Goal: Information Seeking & Learning: Learn about a topic

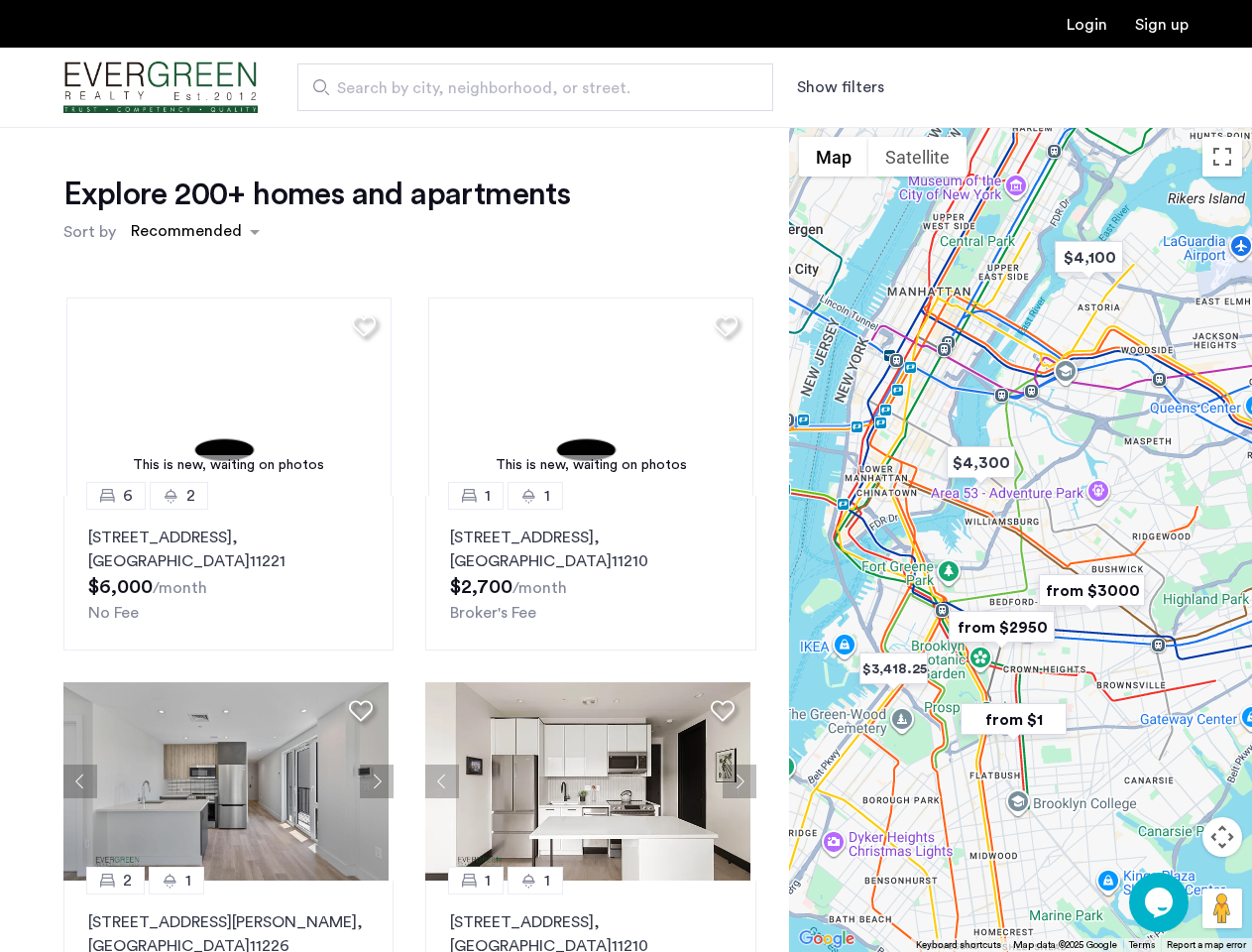
click at [839, 87] on button "Show filters" at bounding box center [840, 87] width 87 height 24
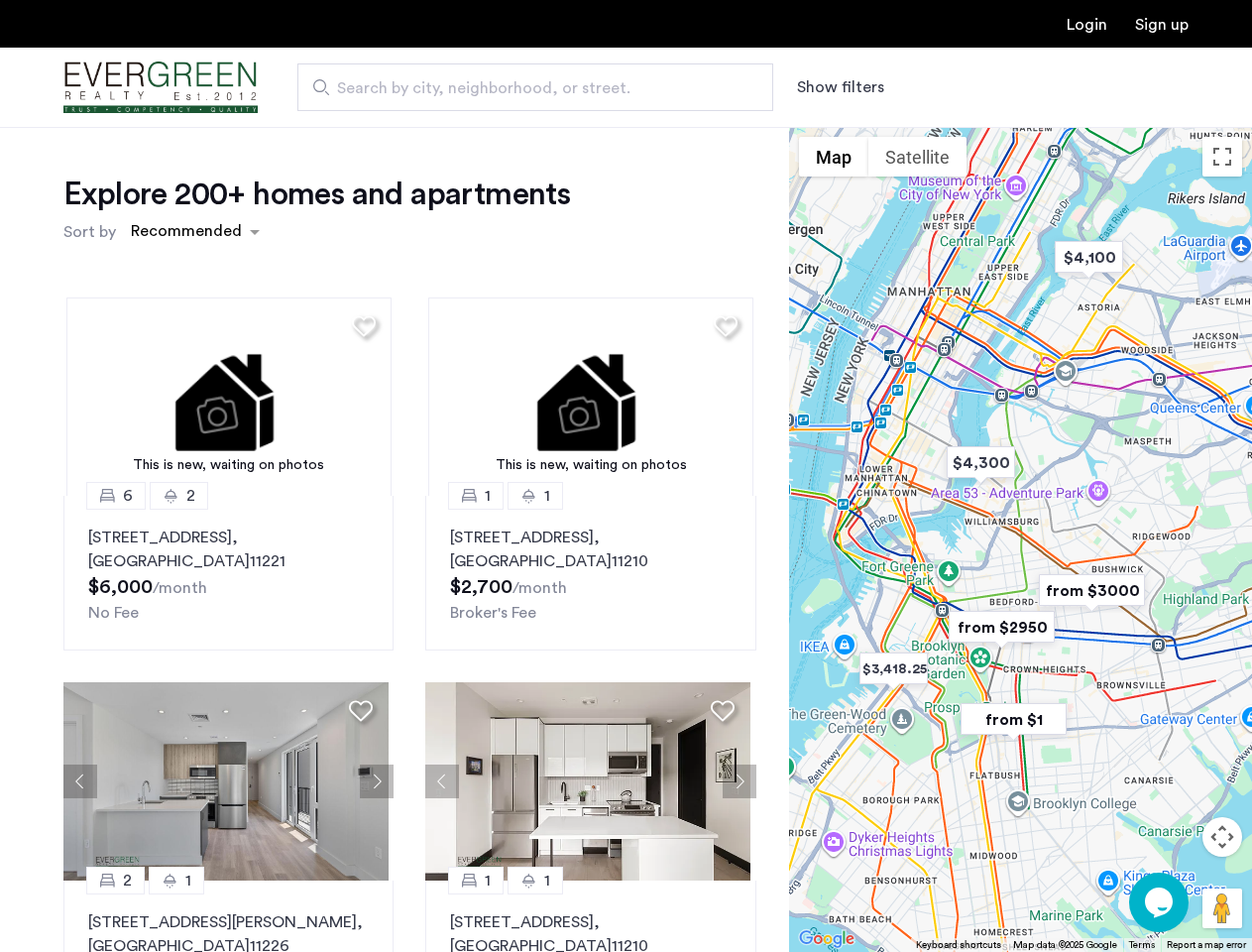
click at [194, 232] on div "Explore 200+ homes and apartments Sort by Recommended This is new, waiting on p…" at bounding box center [626, 604] width 1252 height 954
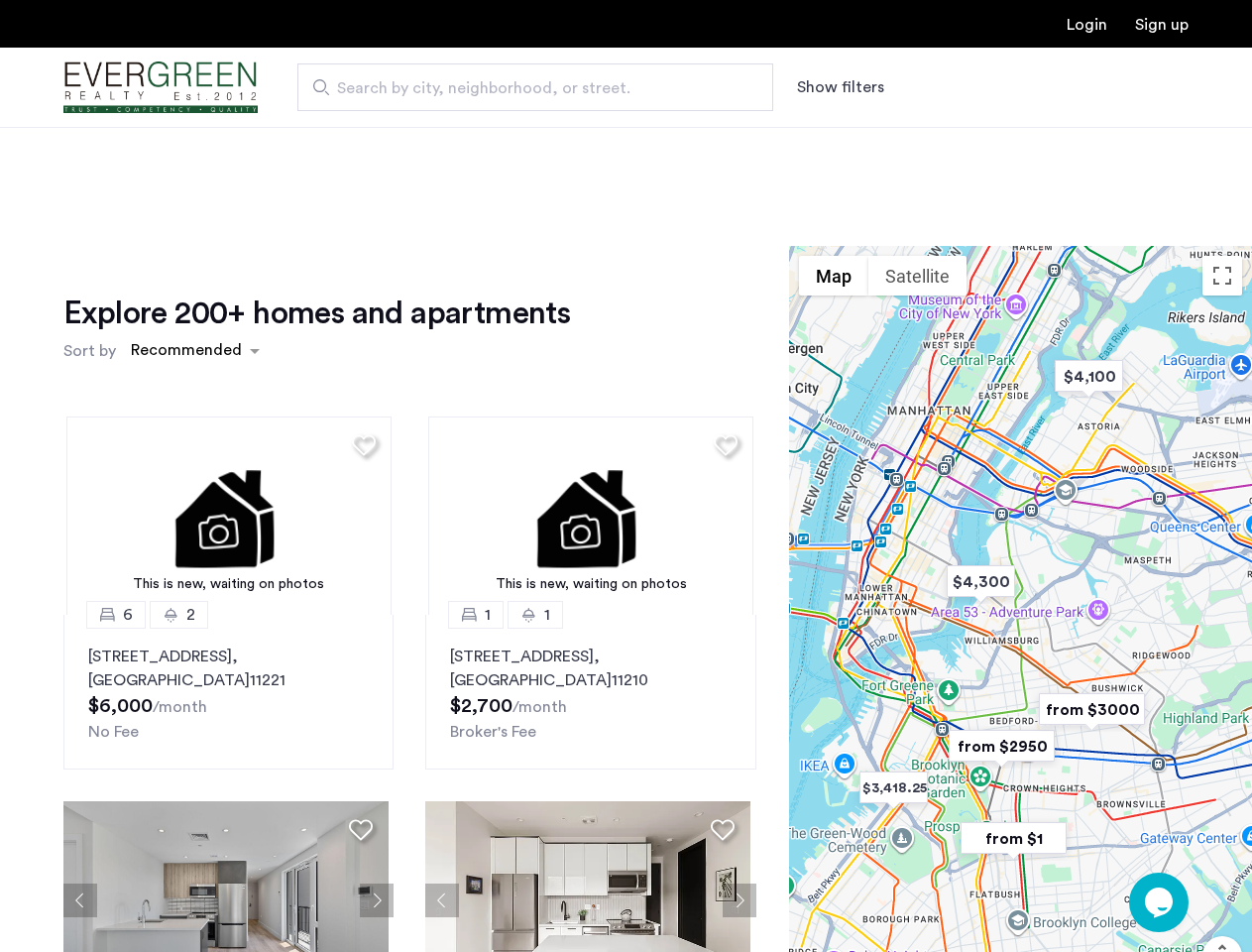
click at [361, 325] on h1 "Explore 200+ homes and apartments" at bounding box center [316, 313] width 507 height 40
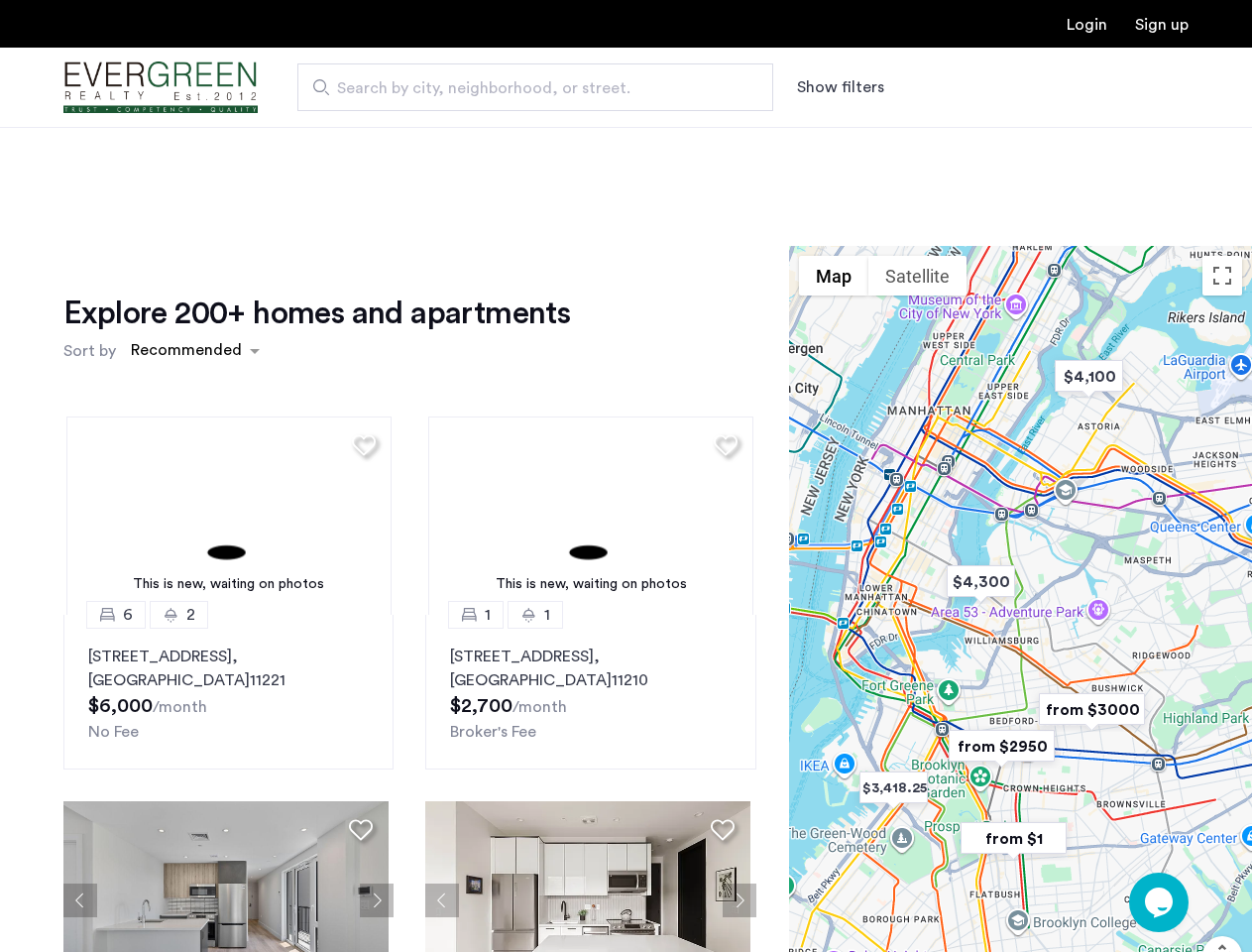
click at [226, 396] on div "Explore 200+ homes and apartments Sort by Recommended This is new, waiting on p…" at bounding box center [409, 682] width 693 height 779
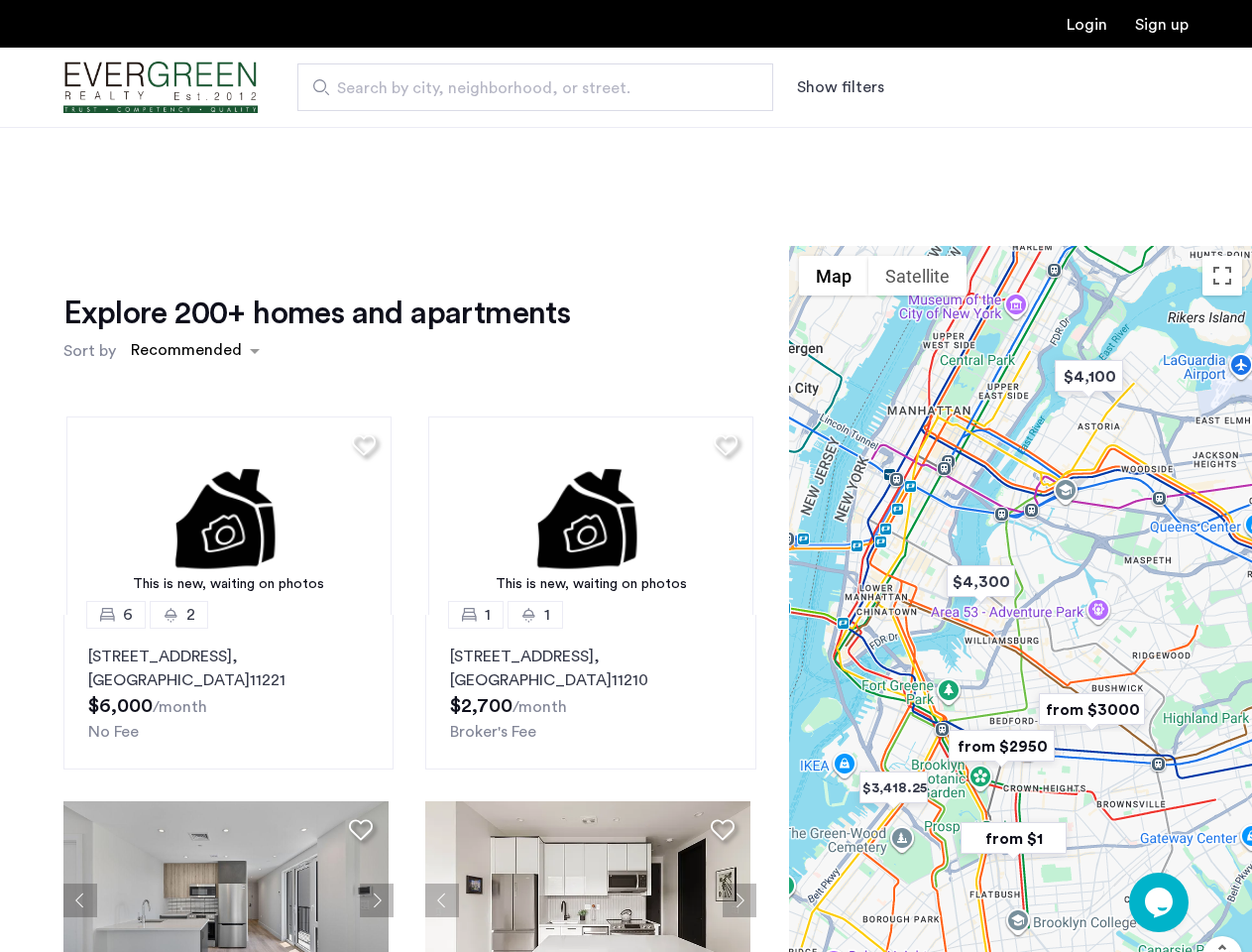
click at [226, 573] on img at bounding box center [228, 515] width 325 height 198
click at [718, 325] on div "Explore 200+ homes and apartments Sort by Recommended" at bounding box center [409, 330] width 693 height 75
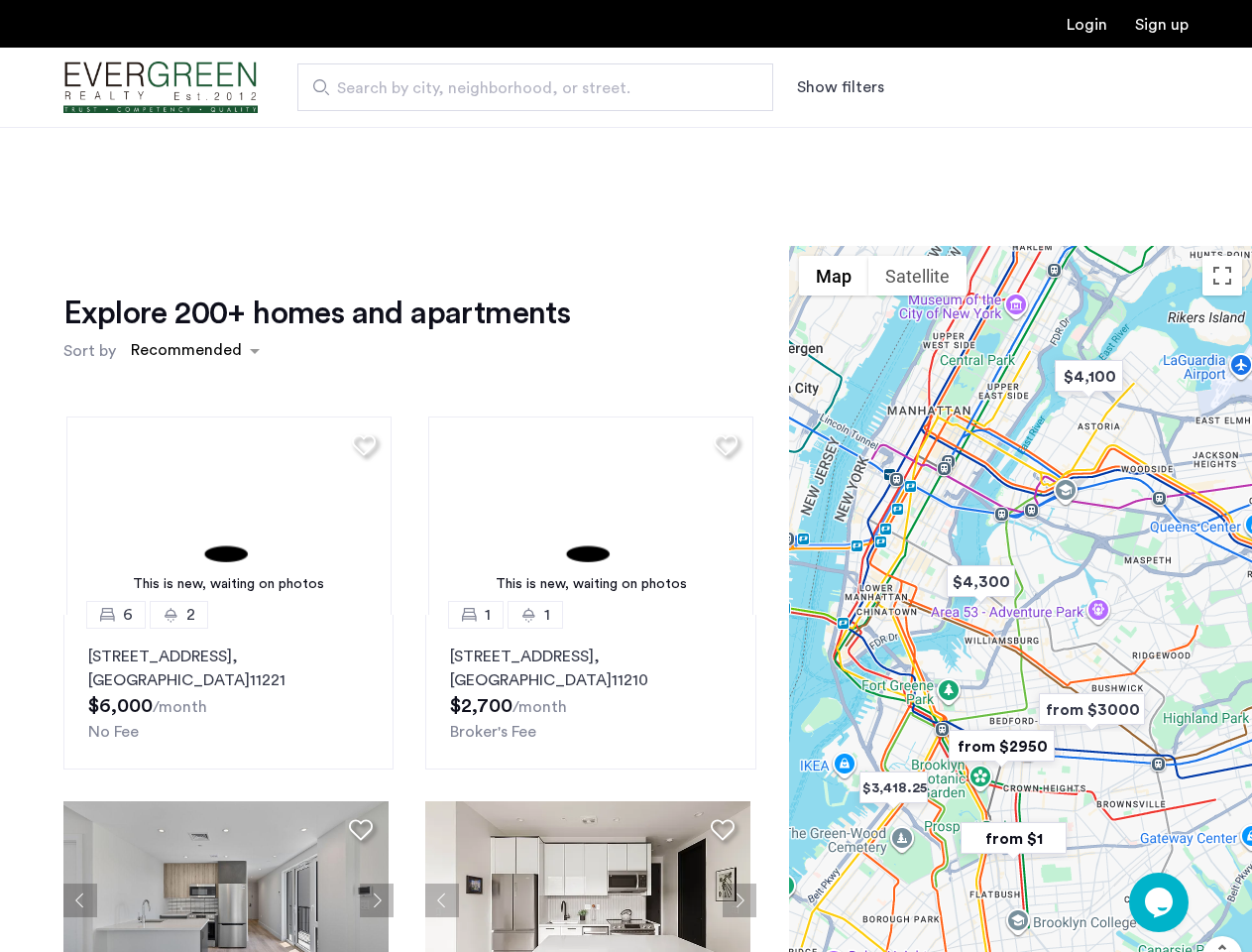
click at [583, 396] on div "Explore 200+ homes and apartments Sort by Recommended This is new, waiting on p…" at bounding box center [409, 682] width 693 height 779
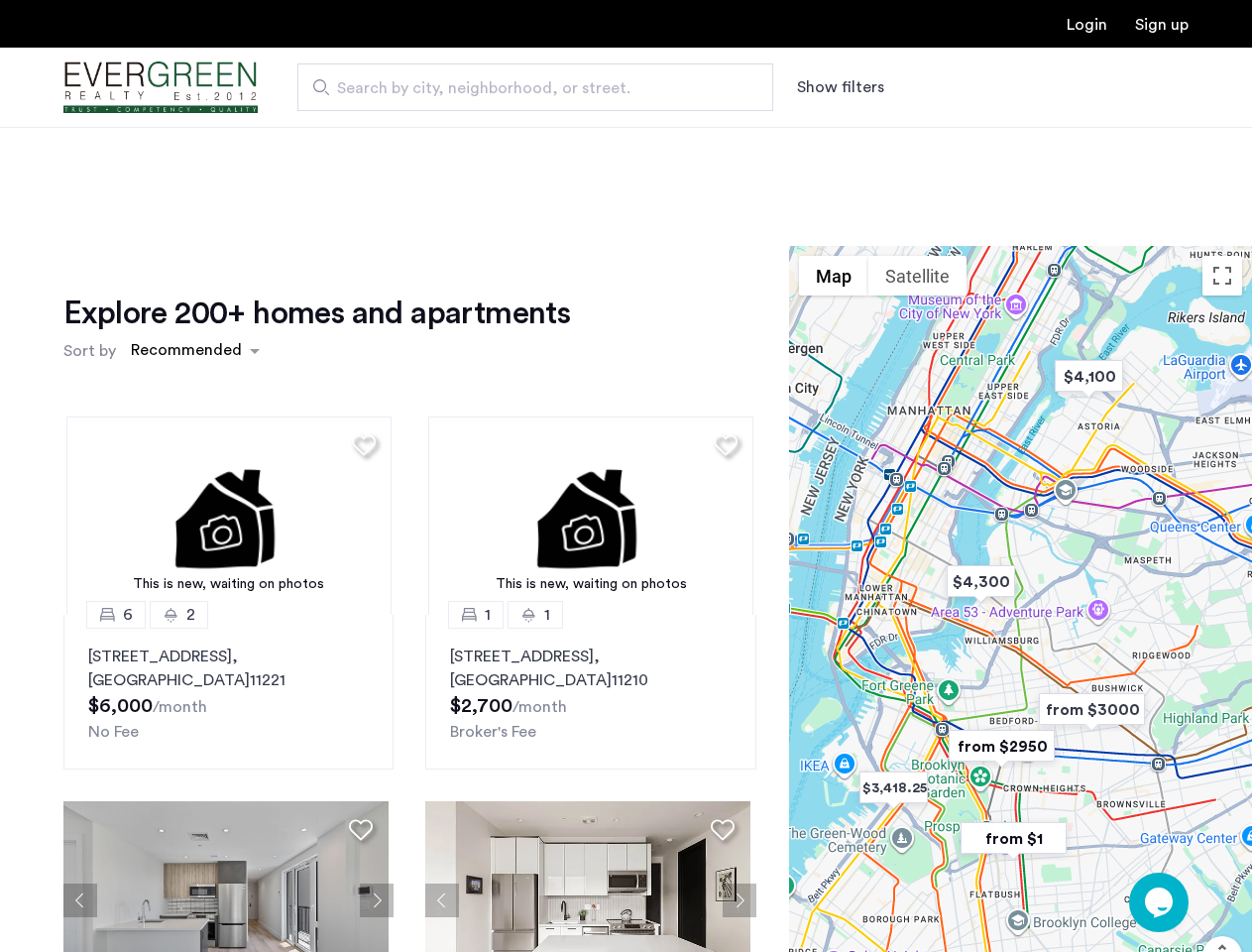
click at [583, 573] on img at bounding box center [590, 515] width 325 height 198
click at [80, 781] on div "This is new, waiting on photos 6 2 [STREET_ADDRESS] $6,000 /month No Fee This i…" at bounding box center [410, 736] width 725 height 672
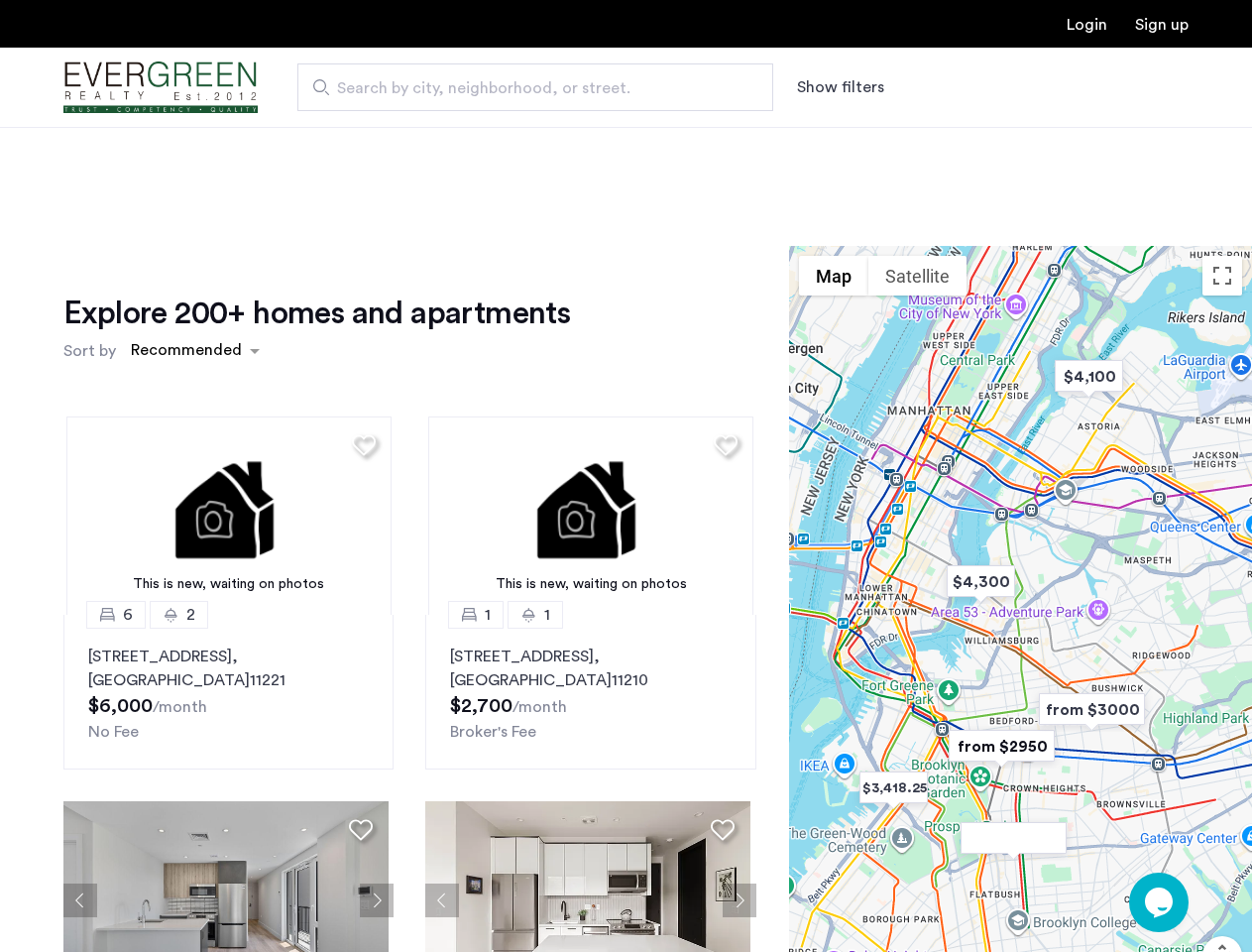
click at [361, 710] on div "[STREET_ADDRESS] $6,000 /month No Fee" at bounding box center [228, 693] width 281 height 99
